Goal: Task Accomplishment & Management: Manage account settings

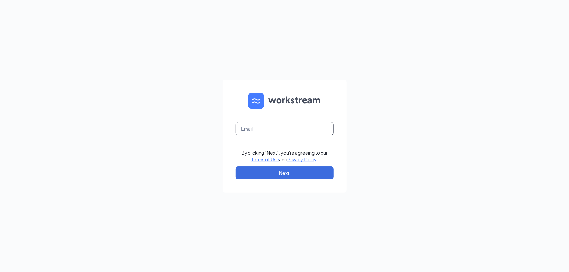
click at [295, 123] on input "text" at bounding box center [285, 128] width 98 height 13
type input "hr1932@pjunited.com"
click at [282, 173] on button "Next" at bounding box center [285, 173] width 98 height 13
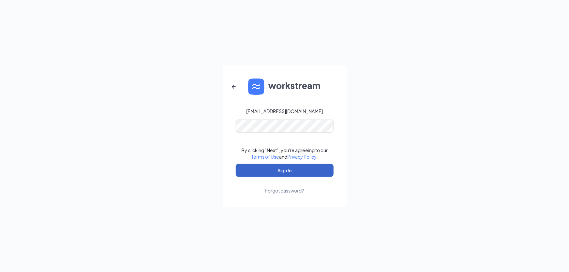
click at [287, 175] on button "Sign In" at bounding box center [285, 170] width 98 height 13
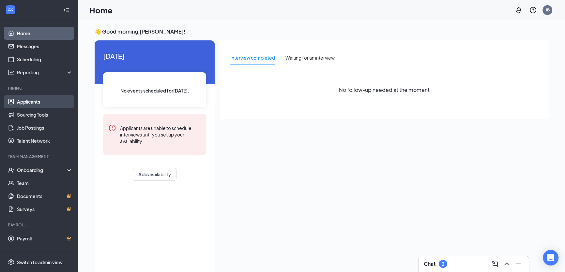
click at [50, 103] on link "Applicants" at bounding box center [45, 101] width 56 height 13
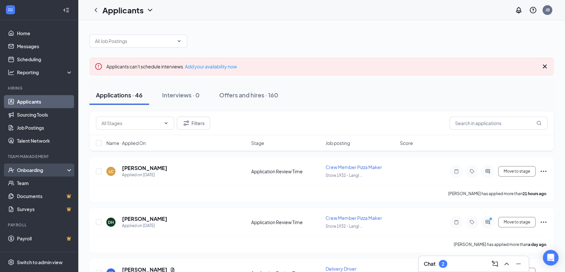
click at [42, 169] on div "Onboarding" at bounding box center [42, 170] width 50 height 7
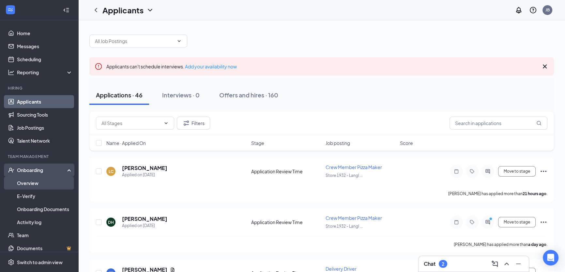
click at [40, 181] on link "Overview" at bounding box center [45, 183] width 56 height 13
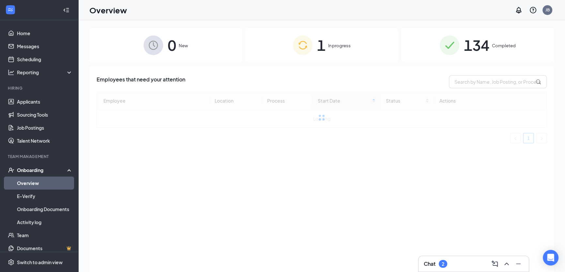
click at [346, 48] on span "In progress" at bounding box center [339, 45] width 23 height 7
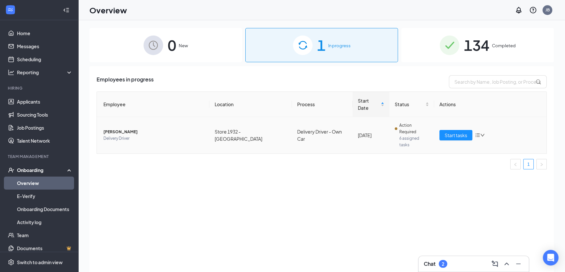
click at [479, 133] on icon "bars" at bounding box center [477, 135] width 5 height 5
click at [486, 133] on div "Stop process" at bounding box center [514, 134] width 70 height 7
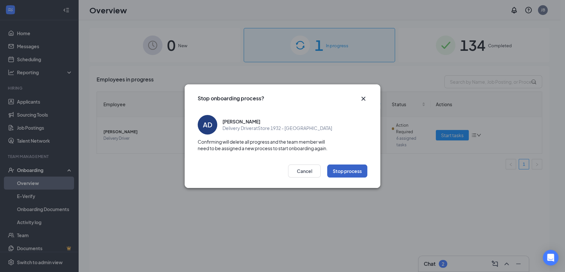
click at [353, 170] on button "Stop process" at bounding box center [347, 171] width 40 height 13
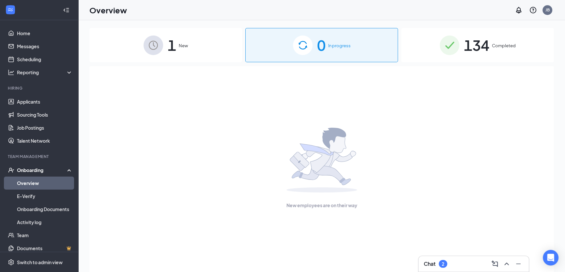
click at [211, 45] on div "1 New" at bounding box center [165, 45] width 153 height 34
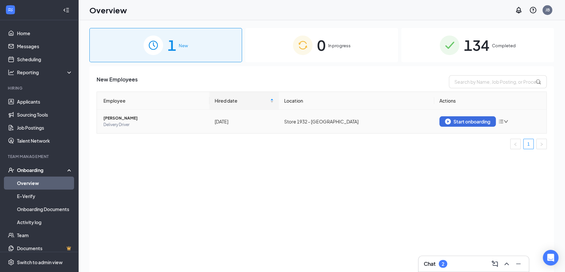
click at [499, 122] on icon "bars" at bounding box center [500, 121] width 5 height 5
click at [472, 133] on div "Remove from onboarding" at bounding box center [469, 134] width 70 height 7
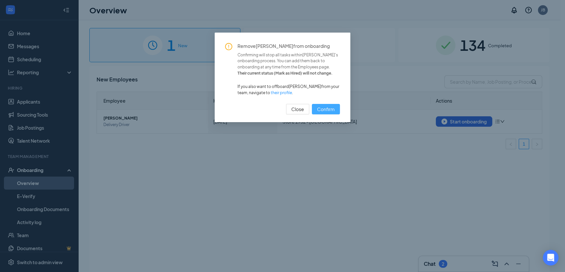
click at [320, 108] on span "Confirm" at bounding box center [326, 109] width 18 height 7
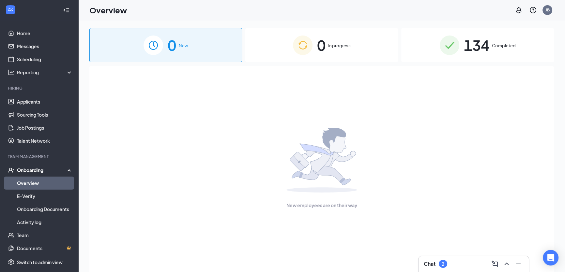
click at [492, 49] on span "Completed" at bounding box center [504, 45] width 24 height 7
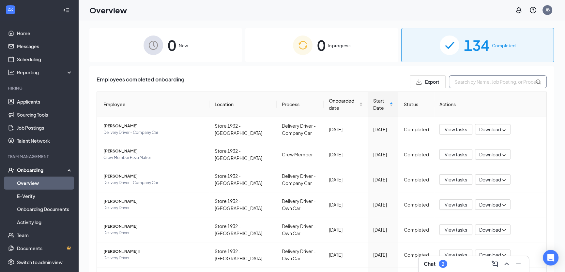
click at [478, 82] on input "text" at bounding box center [498, 81] width 98 height 13
type input "indiah"
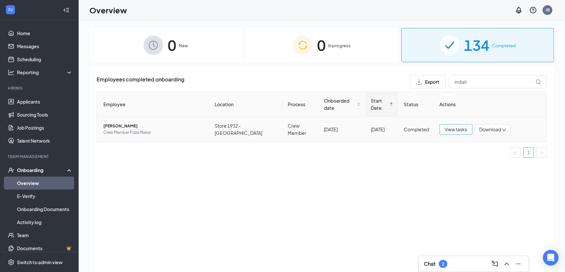
click at [452, 126] on span "View tasks" at bounding box center [456, 129] width 23 height 7
